Goal: Book appointment/travel/reservation

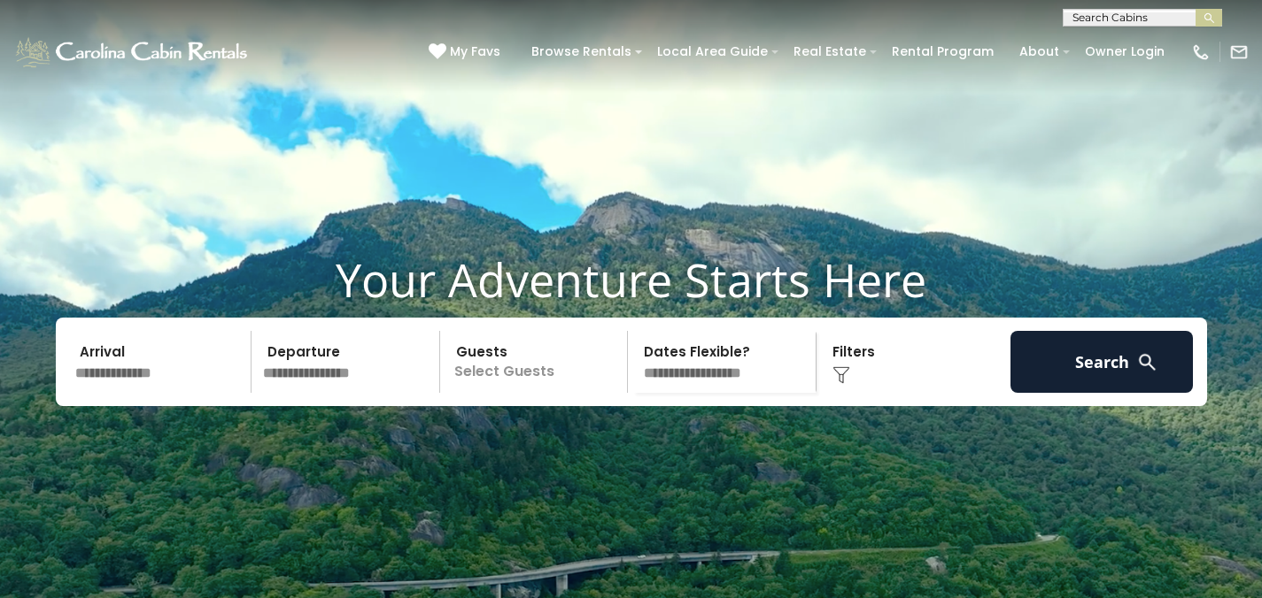
click at [1093, 16] on input "text" at bounding box center [1140, 21] width 155 height 18
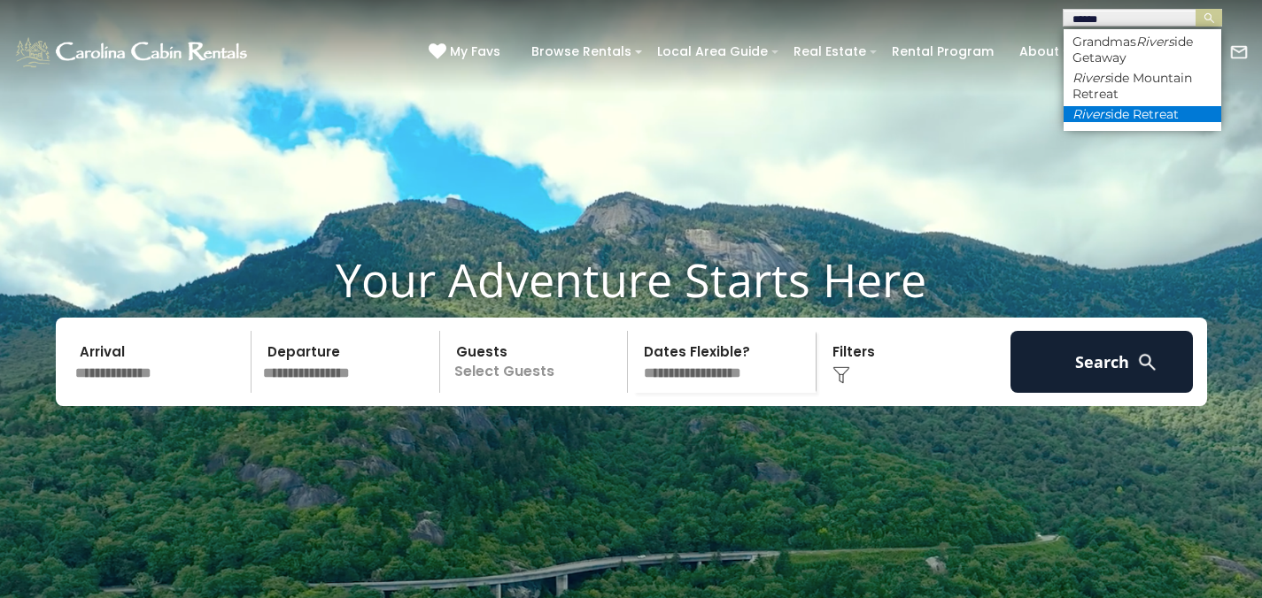
type input "******"
click at [1164, 114] on li "Rivers ide Retreat" at bounding box center [1142, 114] width 158 height 16
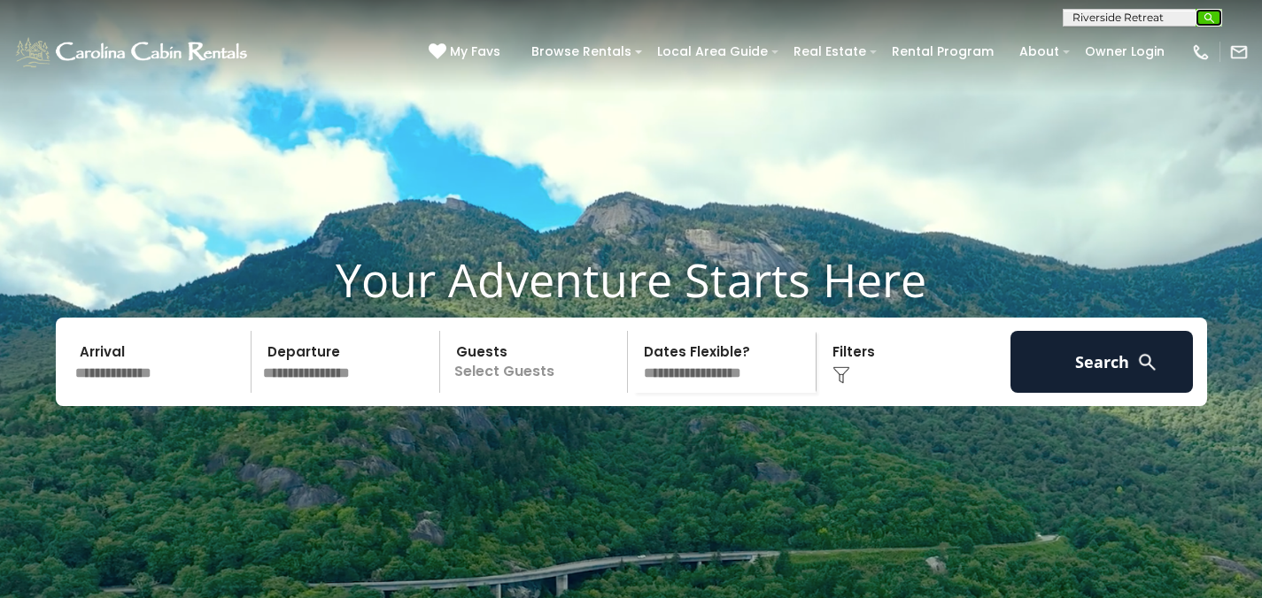
click at [1213, 22] on img "submit" at bounding box center [1208, 18] width 13 height 13
